Goal: Task Accomplishment & Management: Complete application form

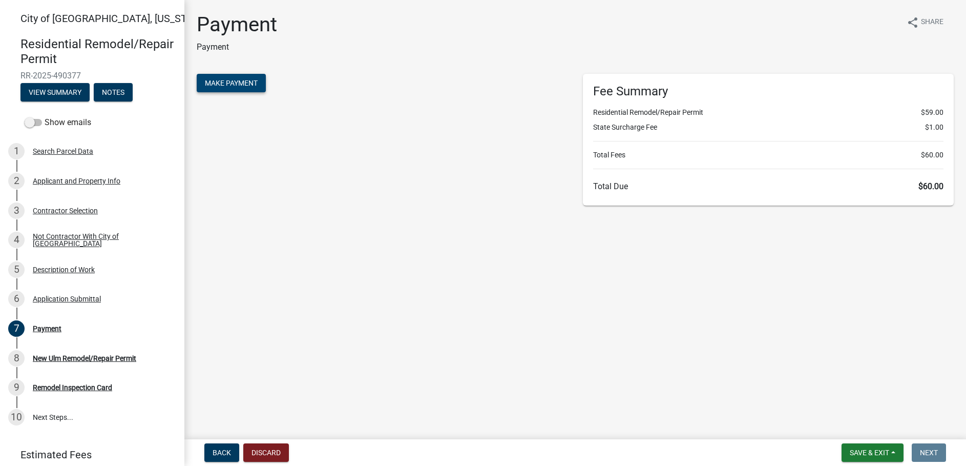
click at [219, 85] on span "Make Payment" at bounding box center [231, 83] width 53 height 8
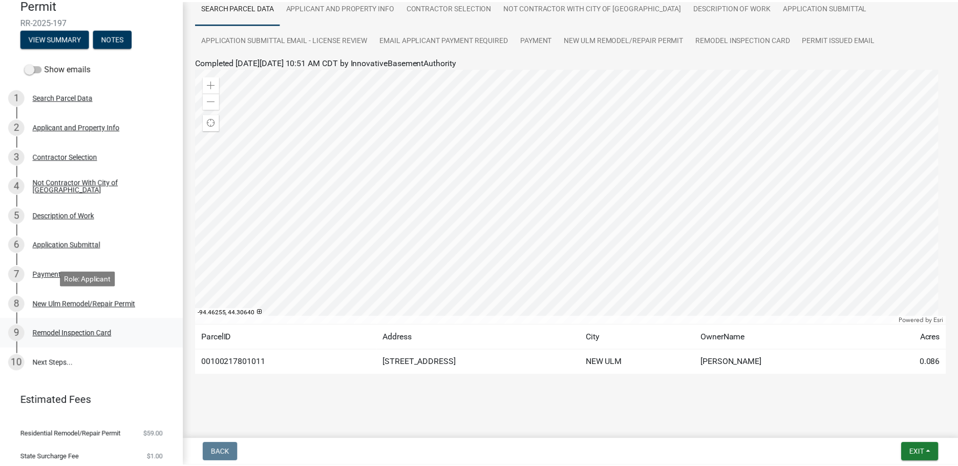
scroll to position [91, 0]
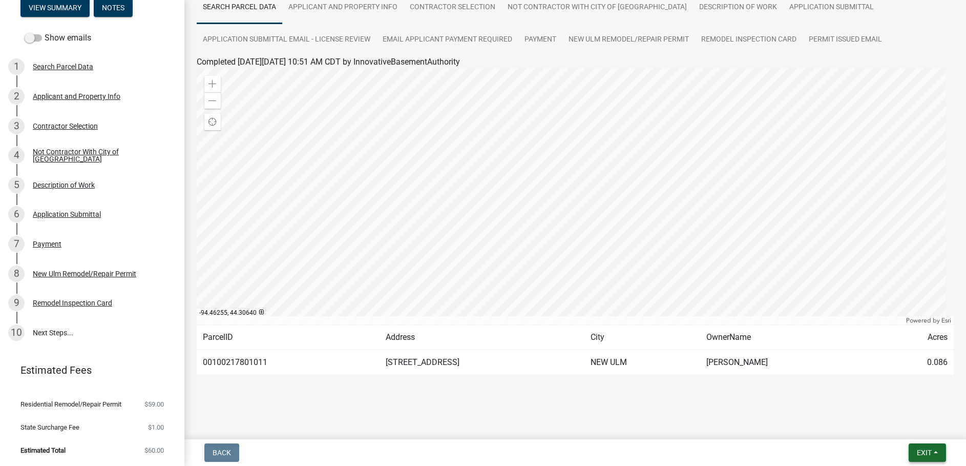
click at [926, 443] on button "Exit" at bounding box center [927, 452] width 37 height 18
click at [899, 421] on button "Save & Exit" at bounding box center [905, 425] width 82 height 25
